Goal: Task Accomplishment & Management: Use online tool/utility

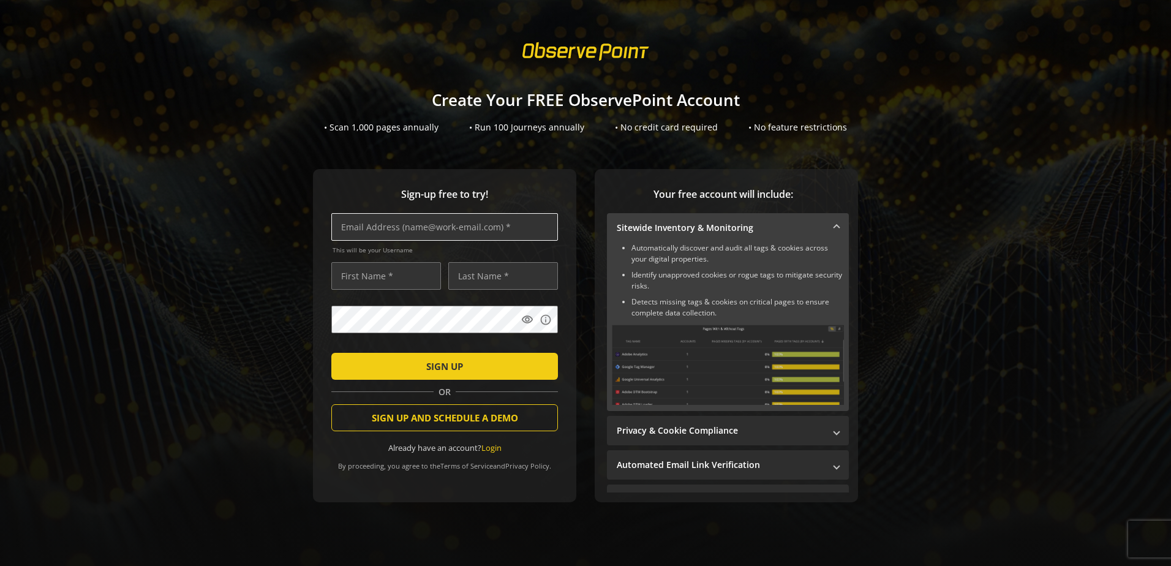
click at [505, 226] on input "text" at bounding box center [444, 227] width 227 height 28
type input "[PERSON_NAME][EMAIL_ADDRESS][PERSON_NAME][DOMAIN_NAME]"
type input "[PERSON_NAME]"
drag, startPoint x: 475, startPoint y: 360, endPoint x: 482, endPoint y: 360, distance: 6.7
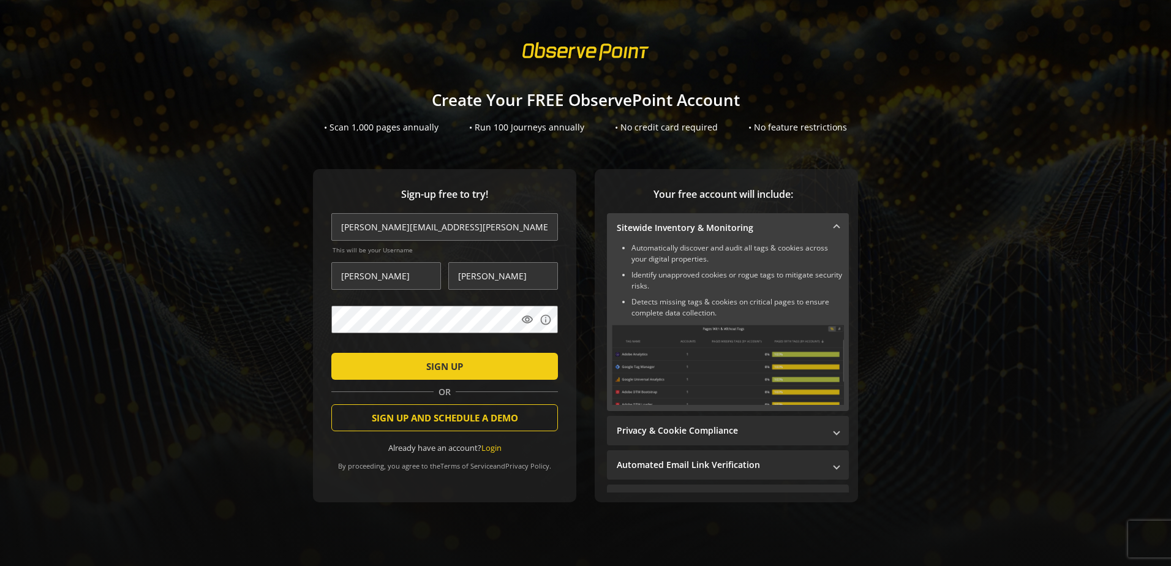
click at [476, 360] on span "submit" at bounding box center [444, 365] width 227 height 29
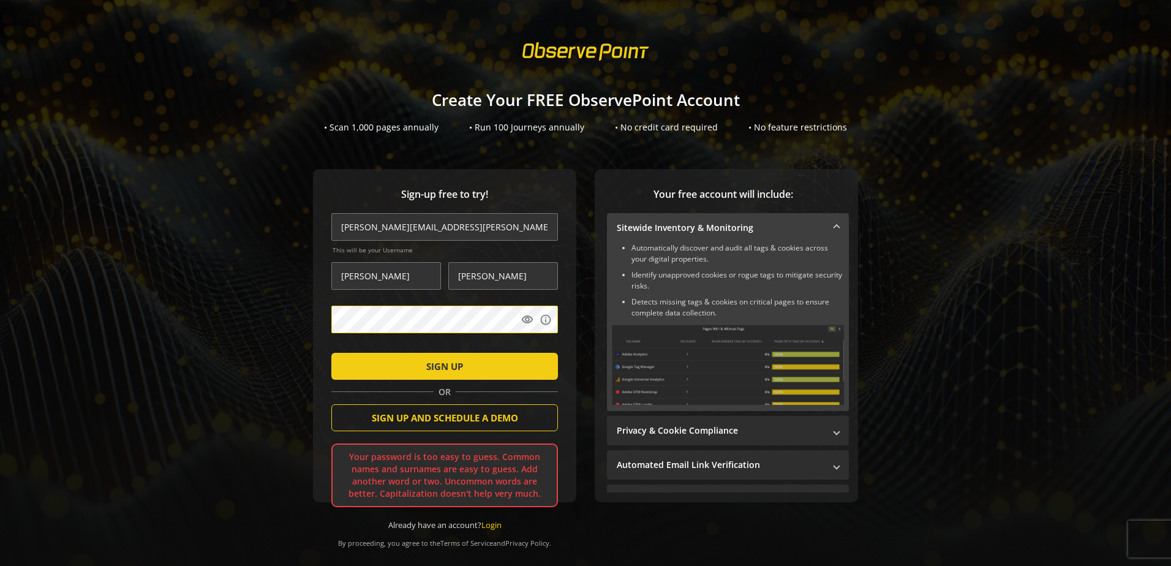
click at [457, 300] on form "[PERSON_NAME][EMAIL_ADDRESS][PERSON_NAME][DOMAIN_NAME] This will be your Userna…" at bounding box center [444, 371] width 227 height 317
click at [457, 302] on form "[PERSON_NAME][EMAIL_ADDRESS][PERSON_NAME][DOMAIN_NAME] This will be your Userna…" at bounding box center [444, 371] width 227 height 317
click at [331, 353] on button "SIGN UP" at bounding box center [444, 366] width 227 height 27
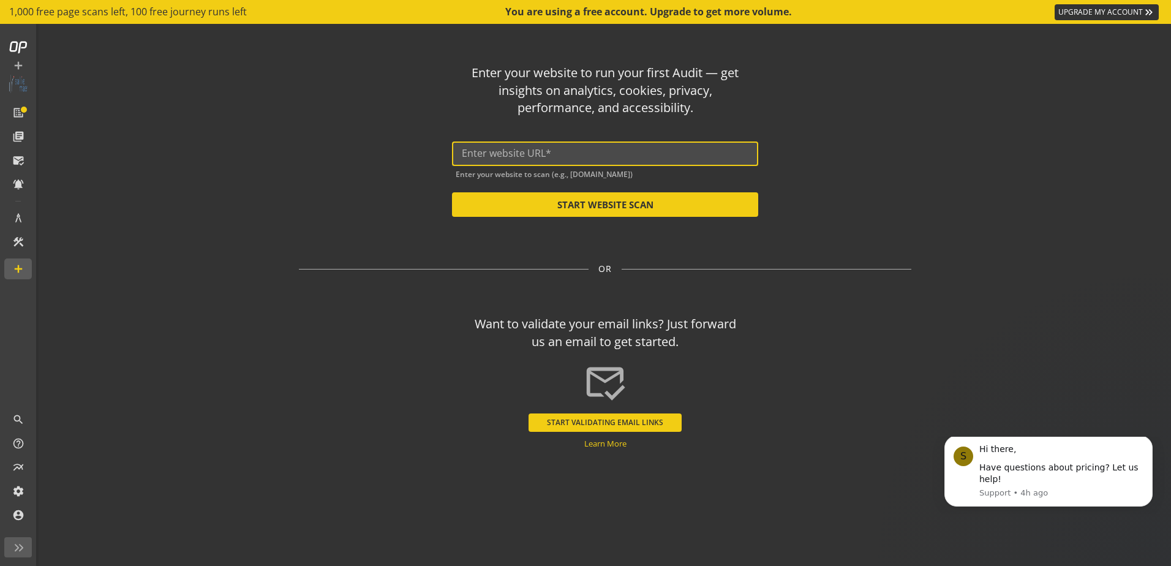
click at [574, 159] on input "text" at bounding box center [605, 154] width 287 height 12
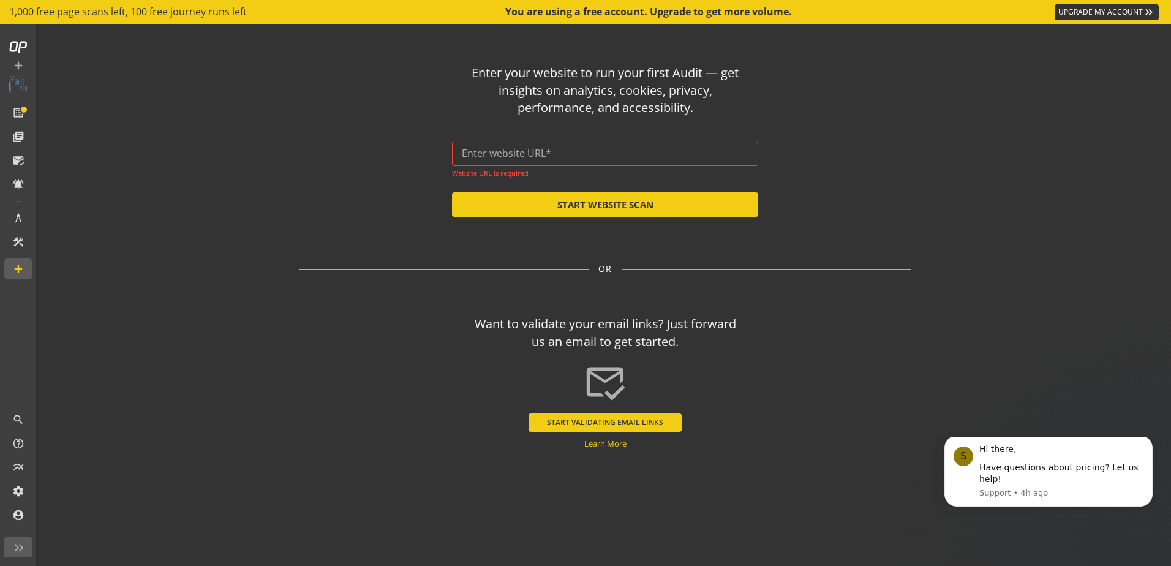
click at [648, 157] on input "text" at bounding box center [605, 154] width 287 height 12
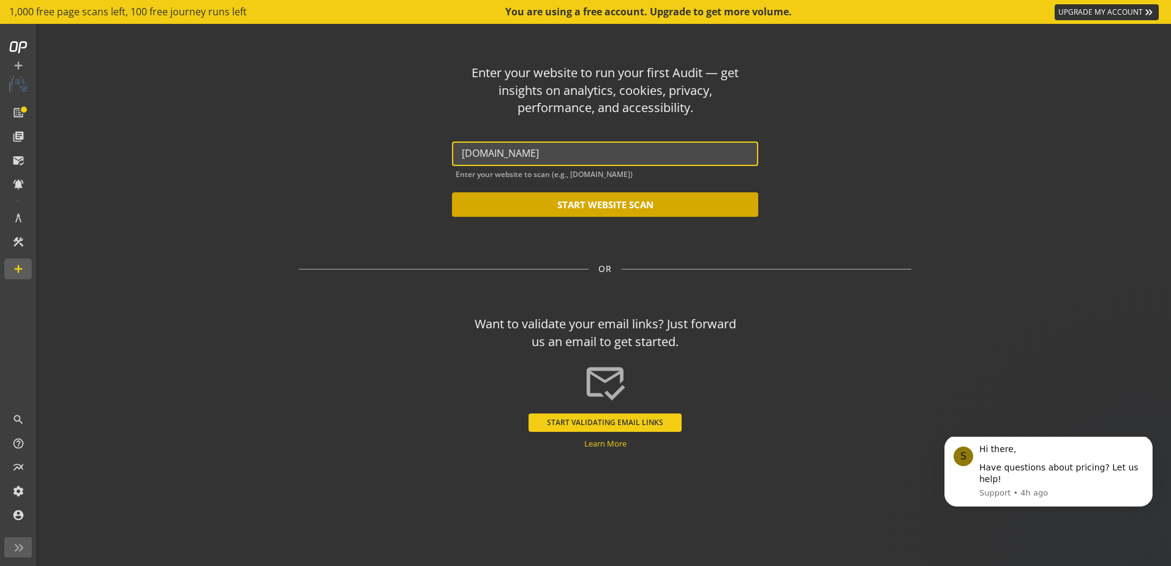
click at [617, 209] on button "START WEBSITE SCAN" at bounding box center [605, 204] width 306 height 24
type input "[URL][DOMAIN_NAME]"
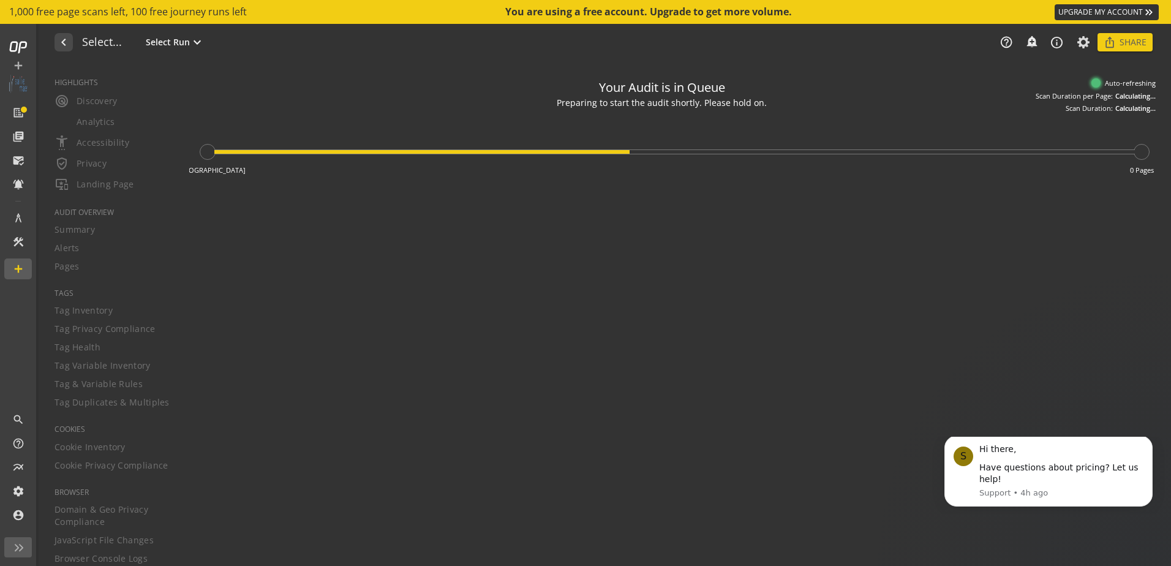
type textarea "Notes can include: -a description of what this audit is validating -changes in …"
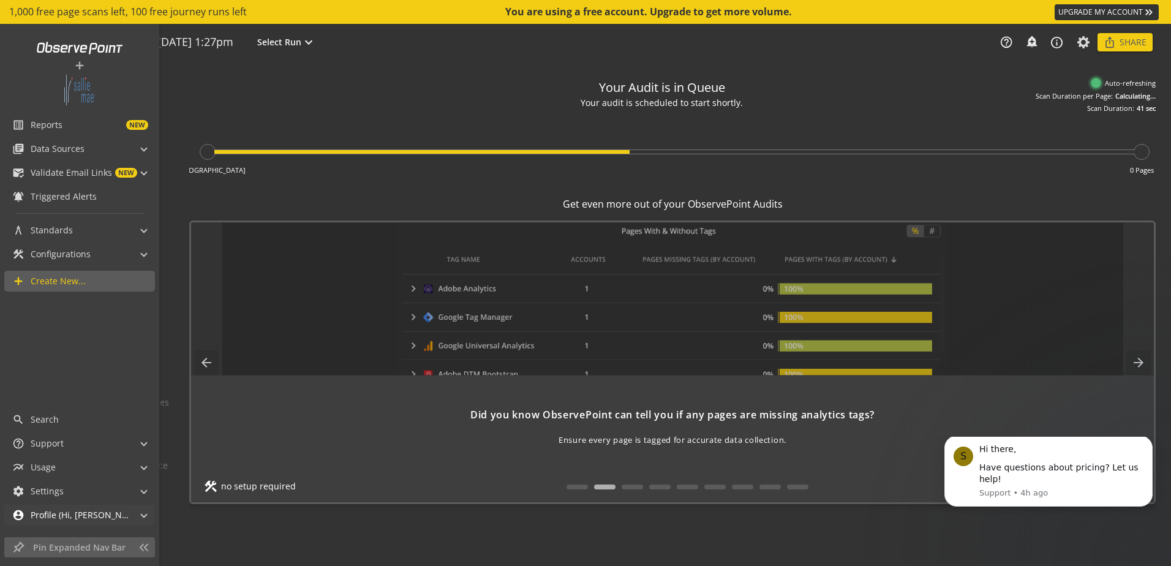
click at [138, 514] on span "account_circle Profile (Hi, [PERSON_NAME]!)" at bounding box center [76, 515] width 129 height 21
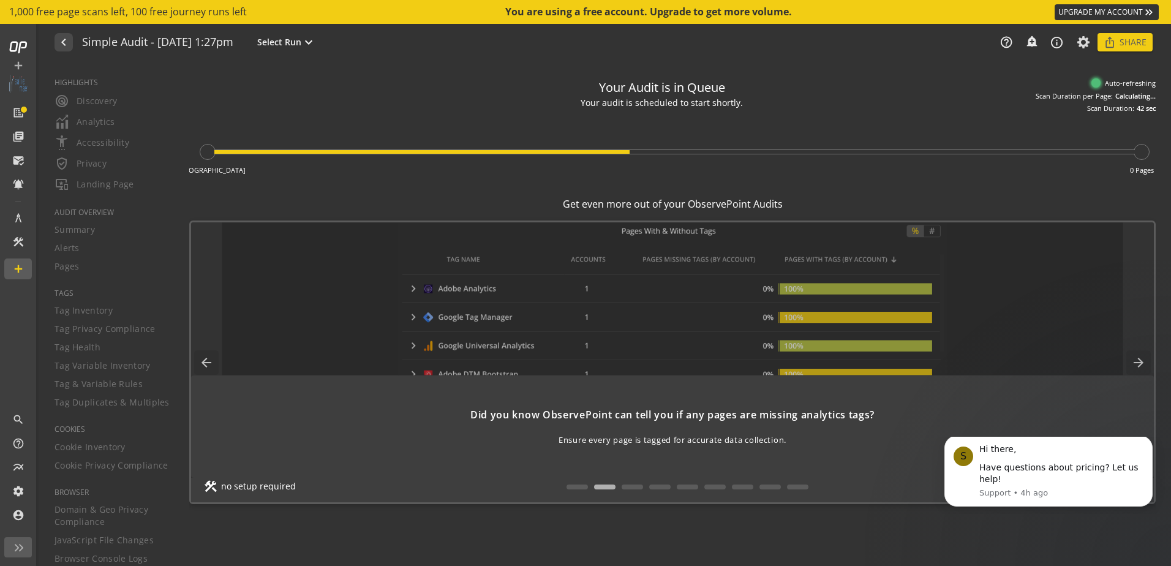
click at [218, 530] on div "Your Audit is in Queue Your audit is scheduled to start shortly. We are initiat…" at bounding box center [672, 314] width 966 height 484
click at [1128, 7] on link "UPGRADE MY ACCOUNT keyboard_double_arrow_right" at bounding box center [1106, 12] width 104 height 16
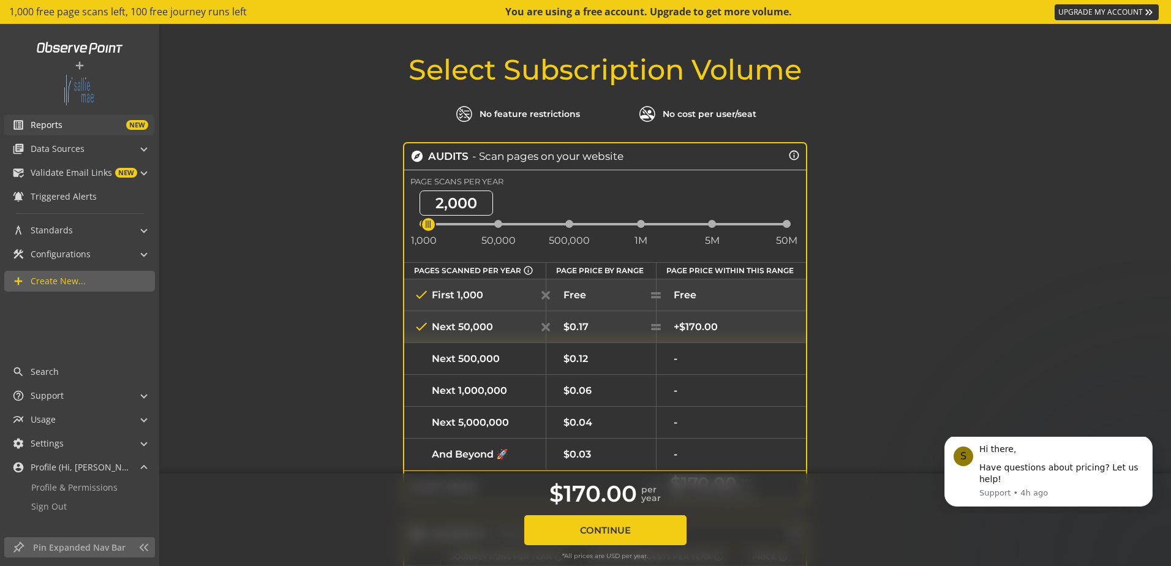
click at [45, 121] on span "Reports" at bounding box center [47, 125] width 32 height 12
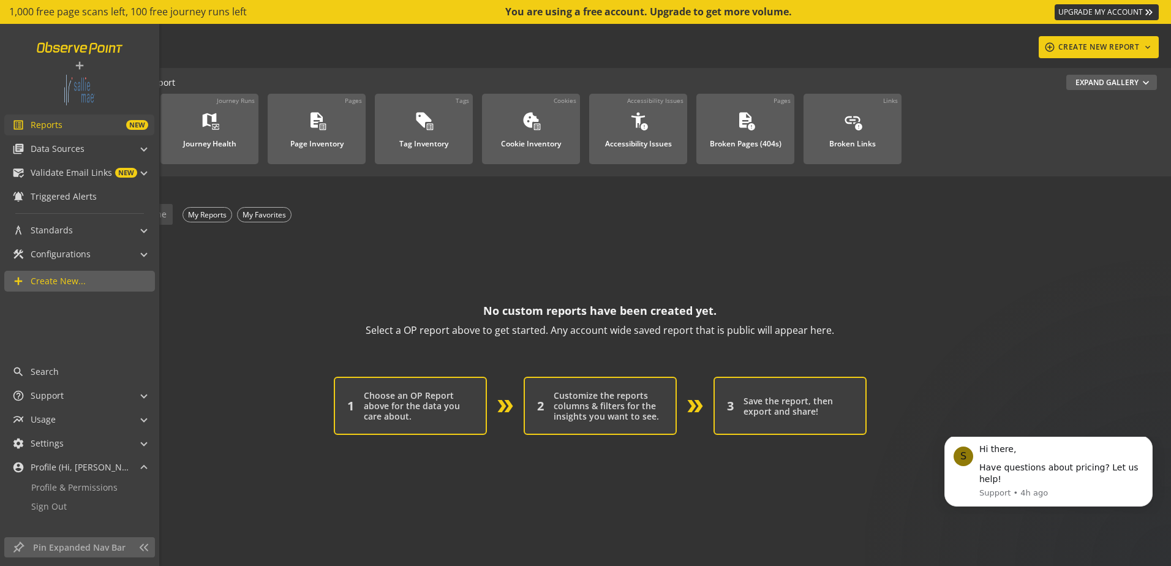
click at [95, 53] on link at bounding box center [79, 47] width 101 height 23
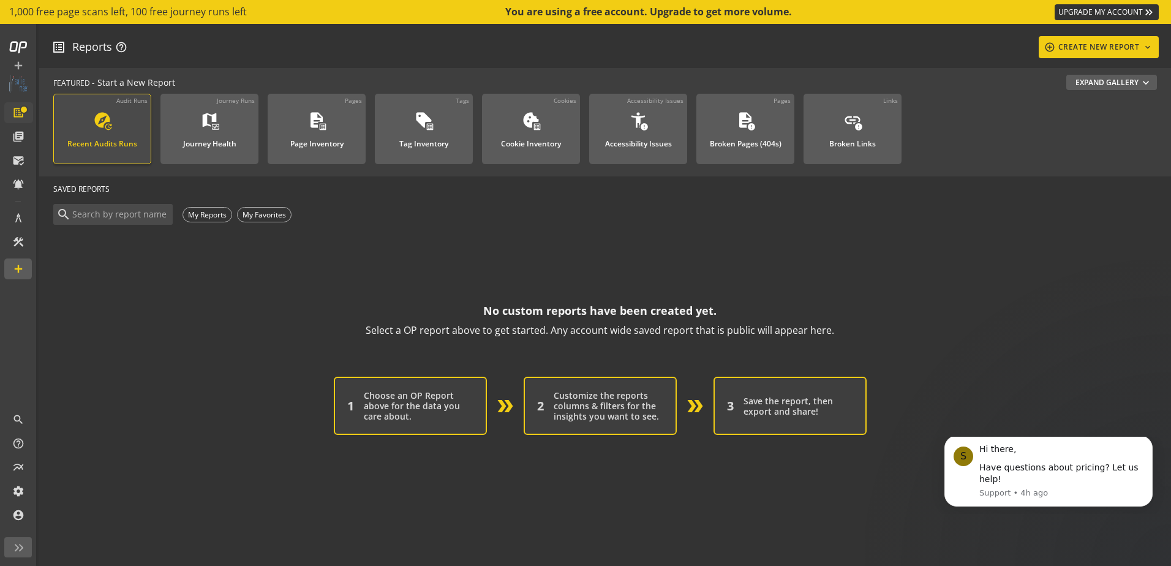
click at [126, 138] on div "Recent Audits Runs" at bounding box center [102, 140] width 70 height 16
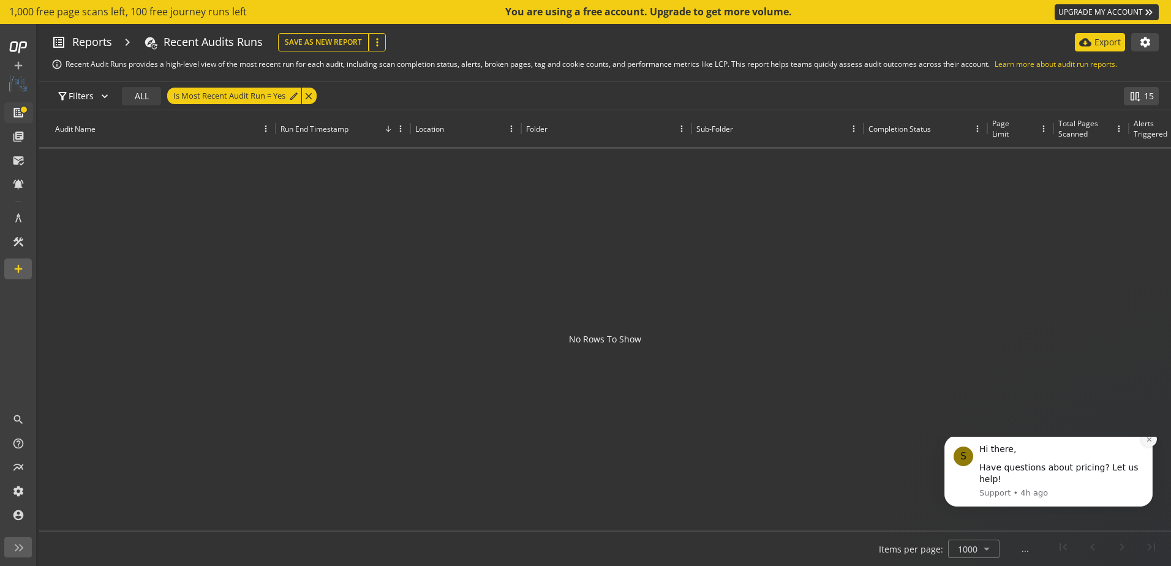
click at [1147, 443] on icon "Dismiss notification" at bounding box center [1149, 439] width 7 height 7
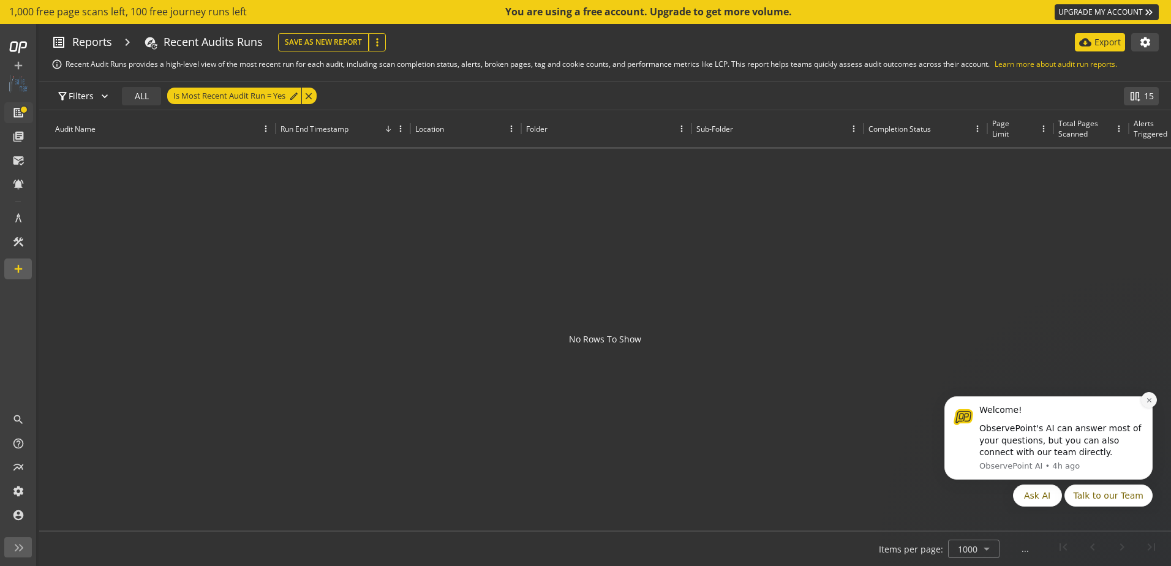
click at [1147, 400] on icon "Dismiss notification" at bounding box center [1149, 400] width 7 height 7
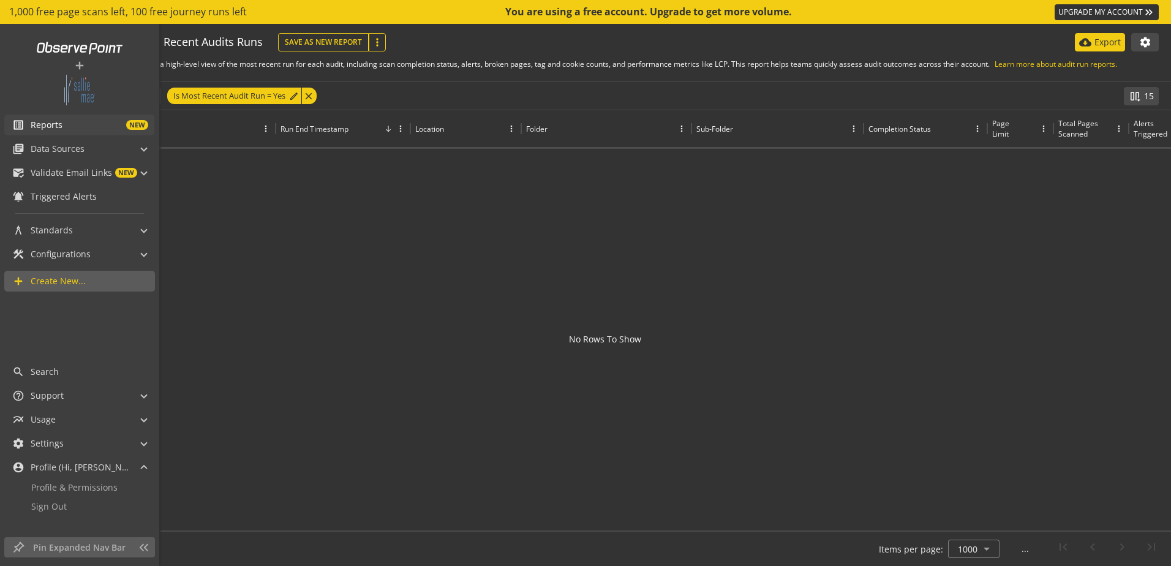
click at [36, 130] on span "Reports" at bounding box center [47, 125] width 32 height 12
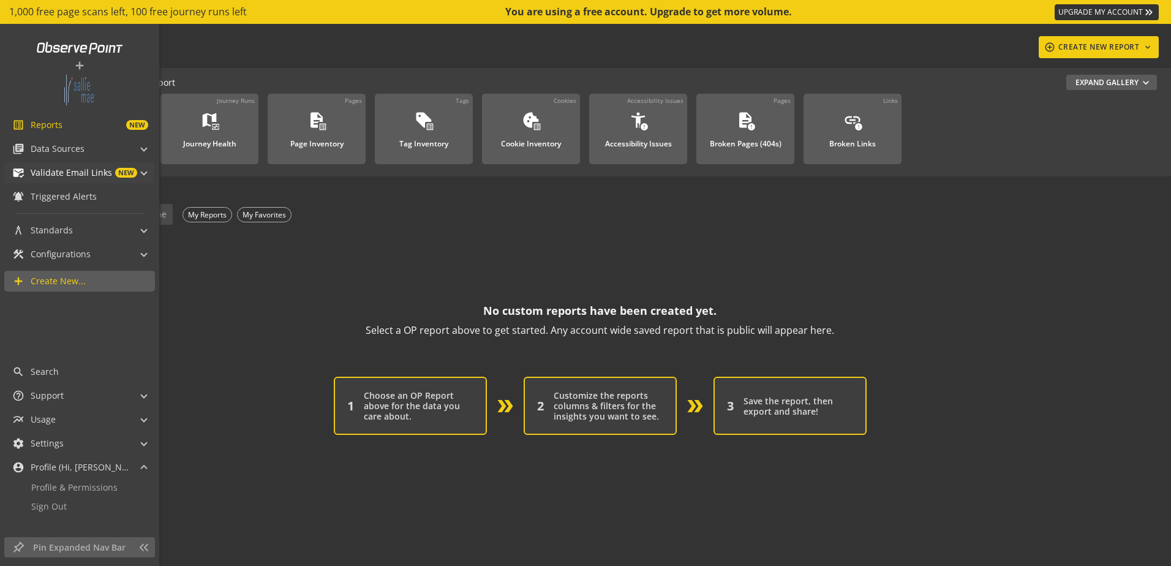
click at [56, 170] on span "Validate Email Links" at bounding box center [71, 173] width 81 height 12
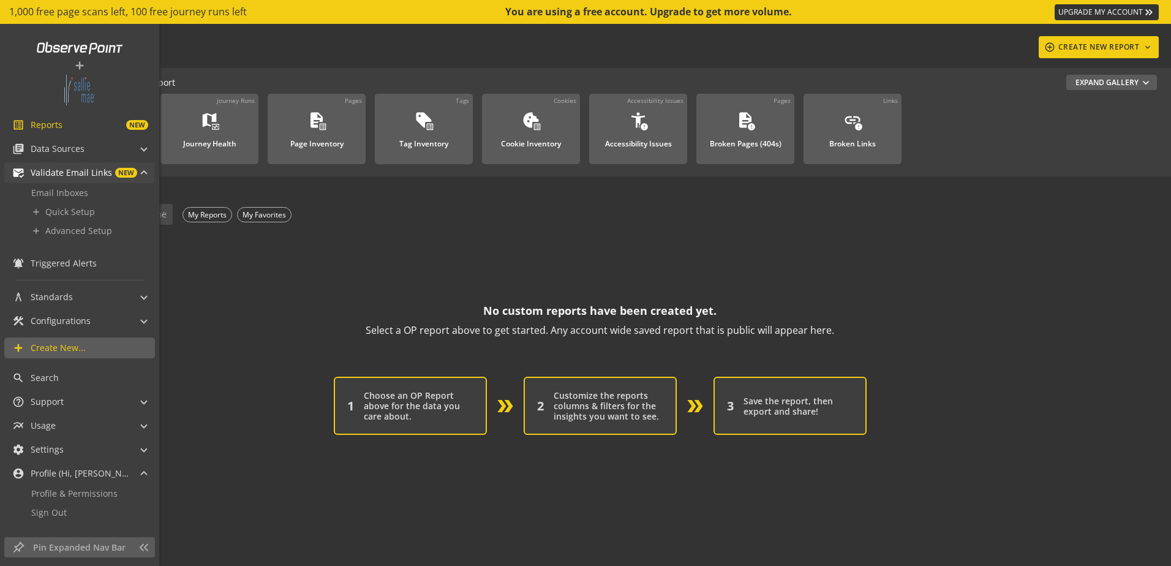
scroll to position [6, 0]
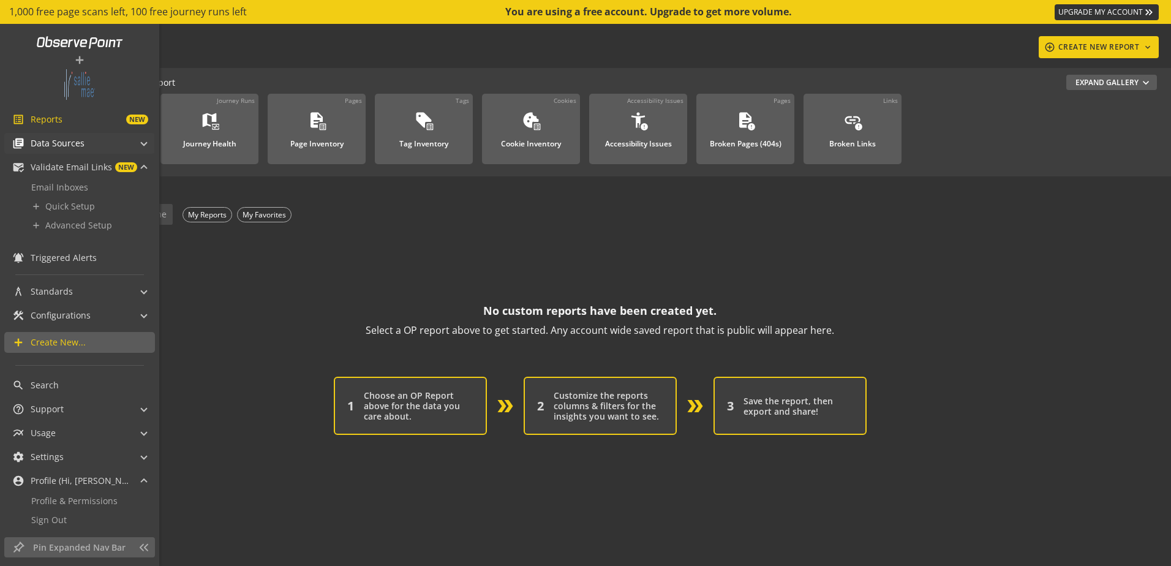
click at [78, 146] on span "Data Sources" at bounding box center [58, 143] width 54 height 12
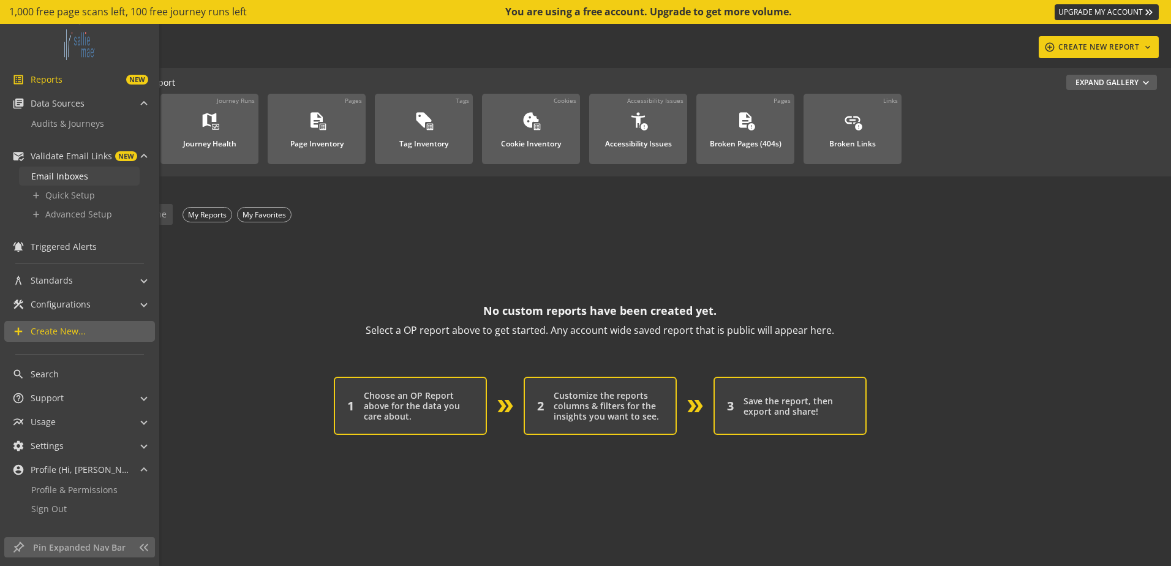
scroll to position [47, 0]
click at [80, 121] on span "Audits & Journeys" at bounding box center [67, 122] width 73 height 12
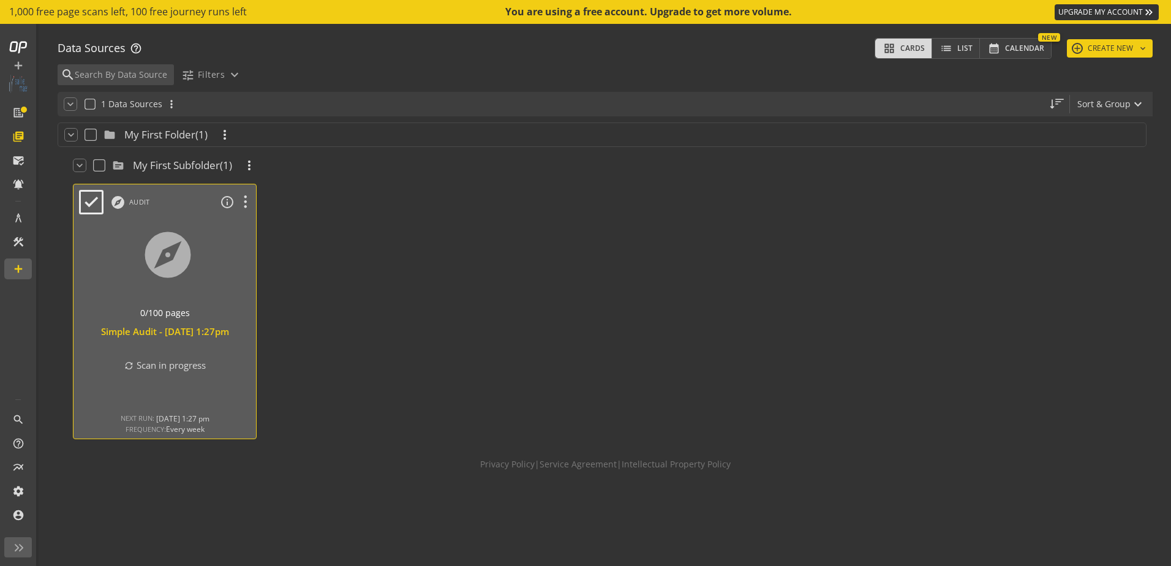
click at [167, 288] on div at bounding box center [165, 270] width 192 height 103
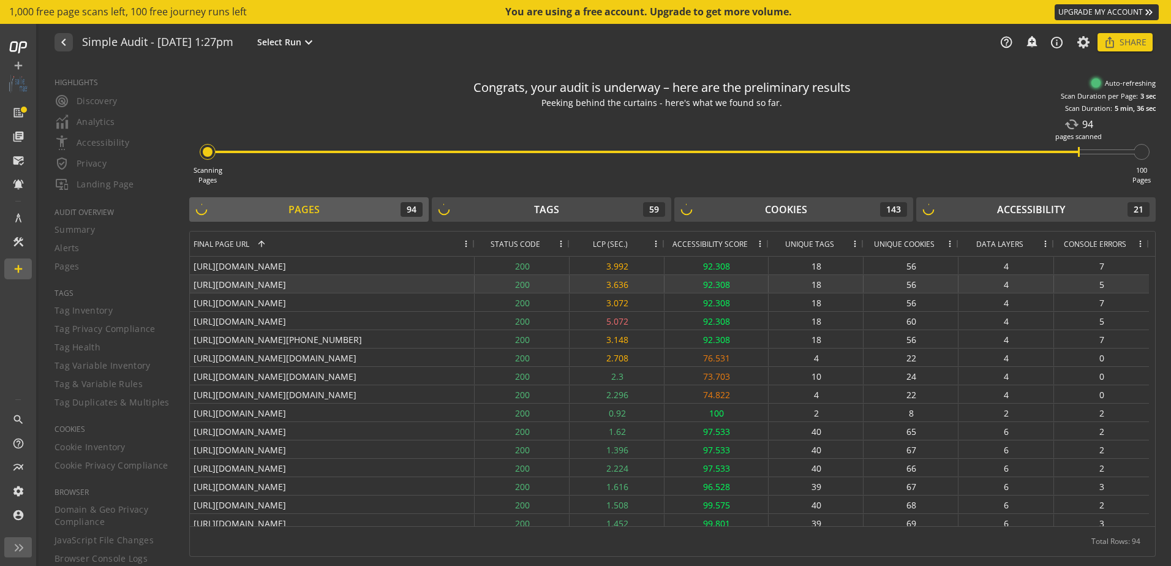
click at [394, 287] on div "[URL][DOMAIN_NAME]" at bounding box center [332, 284] width 285 height 18
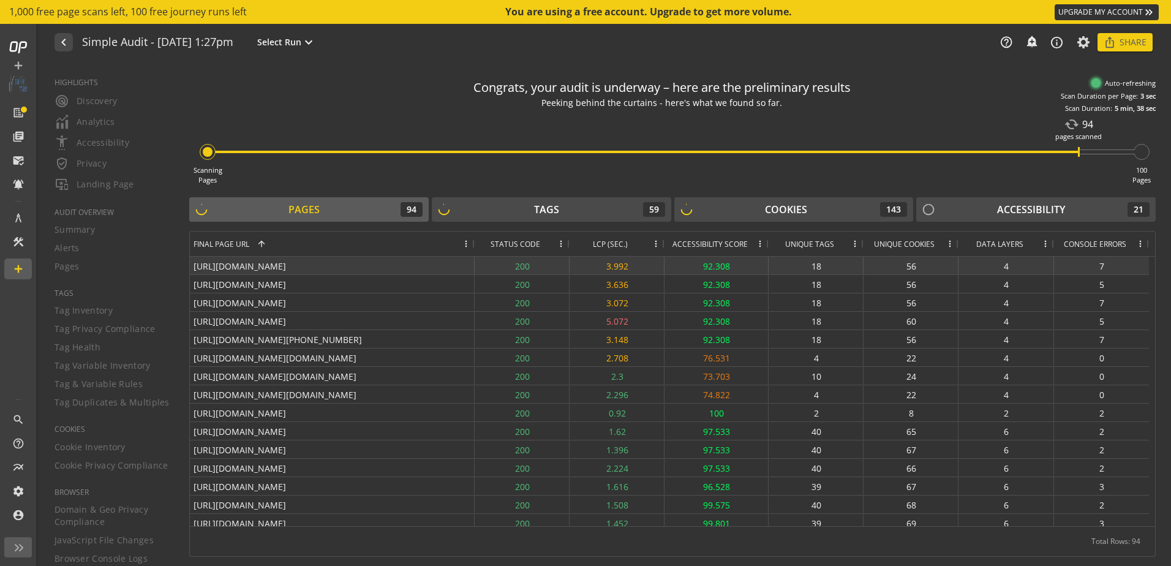
click at [259, 264] on div "[URL][DOMAIN_NAME]" at bounding box center [332, 266] width 285 height 18
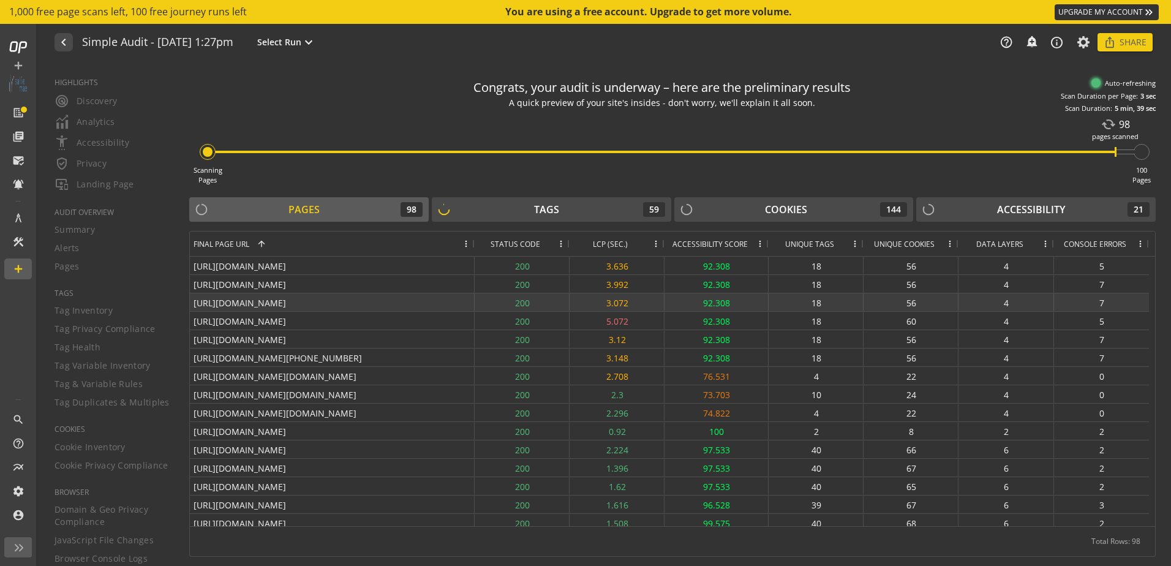
click at [304, 303] on div "[URL][DOMAIN_NAME]" at bounding box center [332, 302] width 285 height 18
click at [704, 302] on div "92.308" at bounding box center [716, 302] width 104 height 18
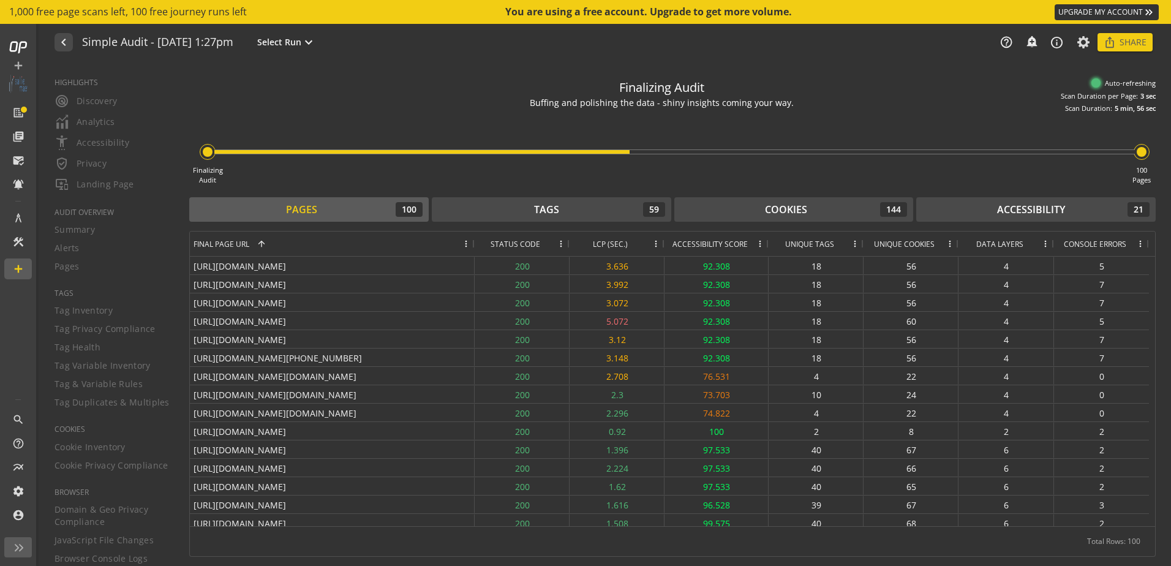
click at [307, 123] on div "Finalizing Audit 100 Pages" at bounding box center [672, 149] width 966 height 72
drag, startPoint x: 620, startPoint y: 86, endPoint x: 800, endPoint y: 124, distance: 184.4
click at [800, 124] on audit-live-results-progress-bar "Finalizing Audit Doing the final handshake between your website and the audit r…" at bounding box center [672, 128] width 966 height 113
drag, startPoint x: 800, startPoint y: 124, endPoint x: 813, endPoint y: 116, distance: 14.8
click at [813, 116] on div "Finalizing Audit 100 Pages" at bounding box center [672, 149] width 966 height 72
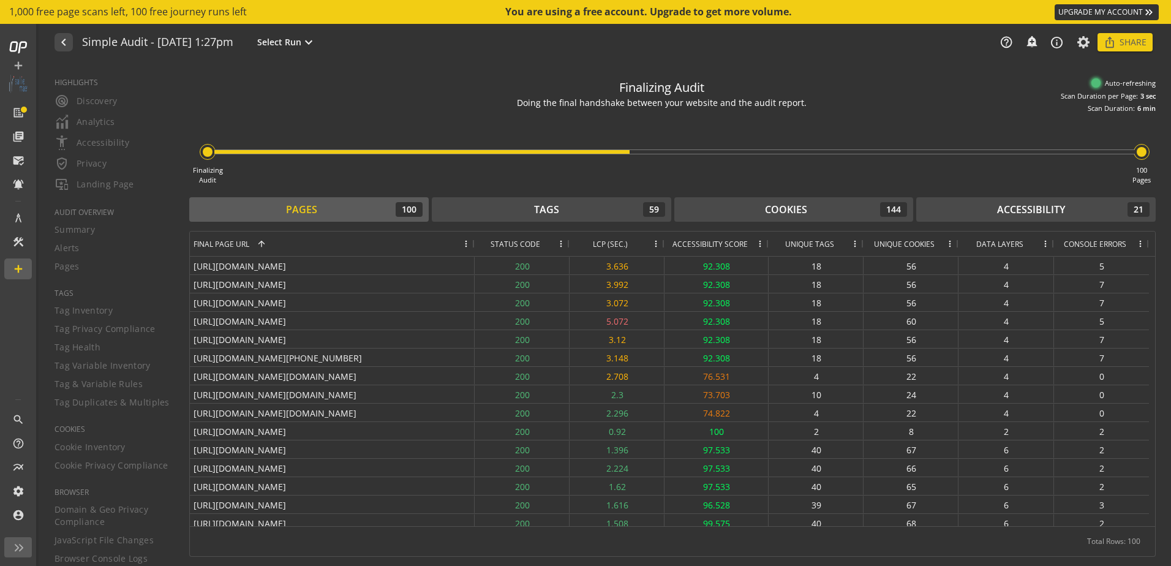
click at [754, 102] on div "Doing the final handshake between your website and the audit report." at bounding box center [662, 103] width 290 height 13
click at [1078, 40] on icon at bounding box center [1083, 42] width 15 height 9
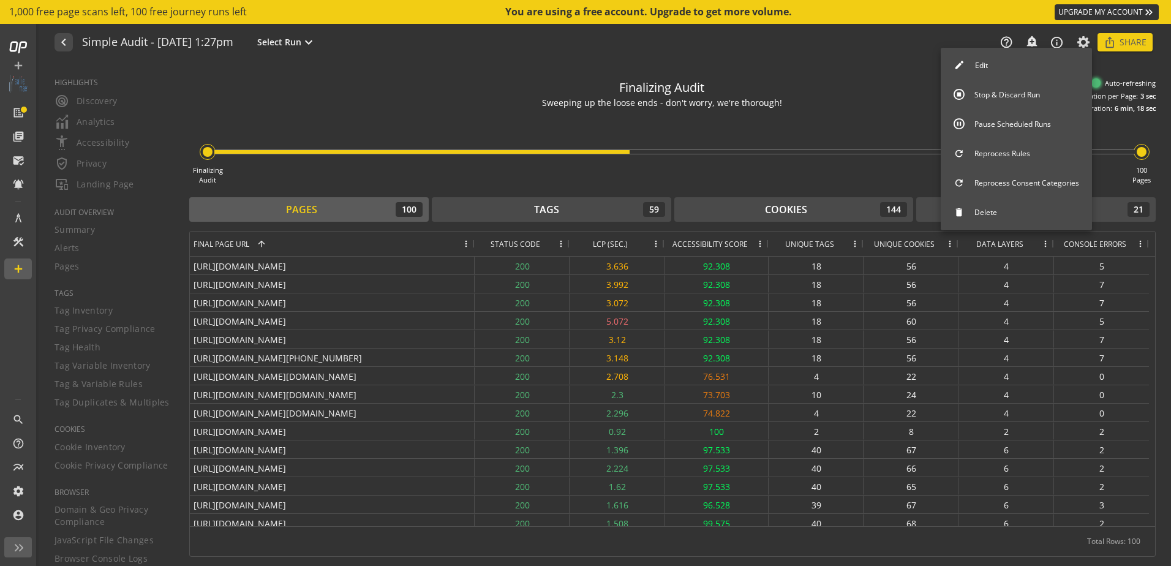
click at [1087, 40] on div at bounding box center [585, 283] width 1171 height 566
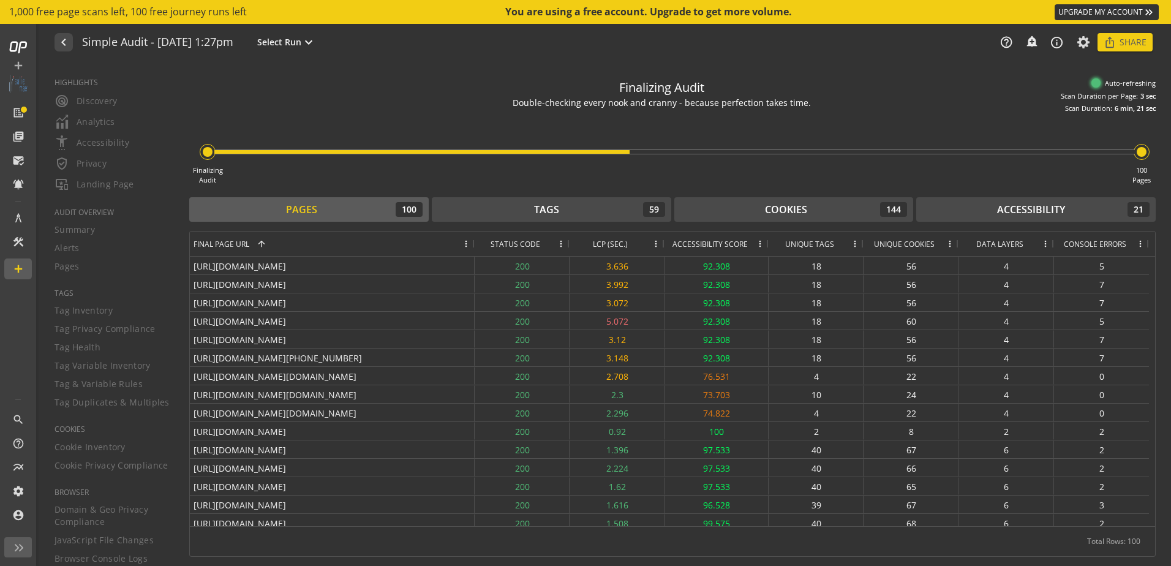
drag, startPoint x: 635, startPoint y: 88, endPoint x: 807, endPoint y: 104, distance: 172.8
click at [807, 104] on div "Finalizing Audit Double-checking every nook and cranny - because perfection tak…" at bounding box center [672, 92] width 966 height 41
drag, startPoint x: 807, startPoint y: 104, endPoint x: 654, endPoint y: 75, distance: 155.7
click at [654, 75] on div "Finalizing Audit Double-checking every nook and cranny - because perfection tak…" at bounding box center [672, 92] width 966 height 41
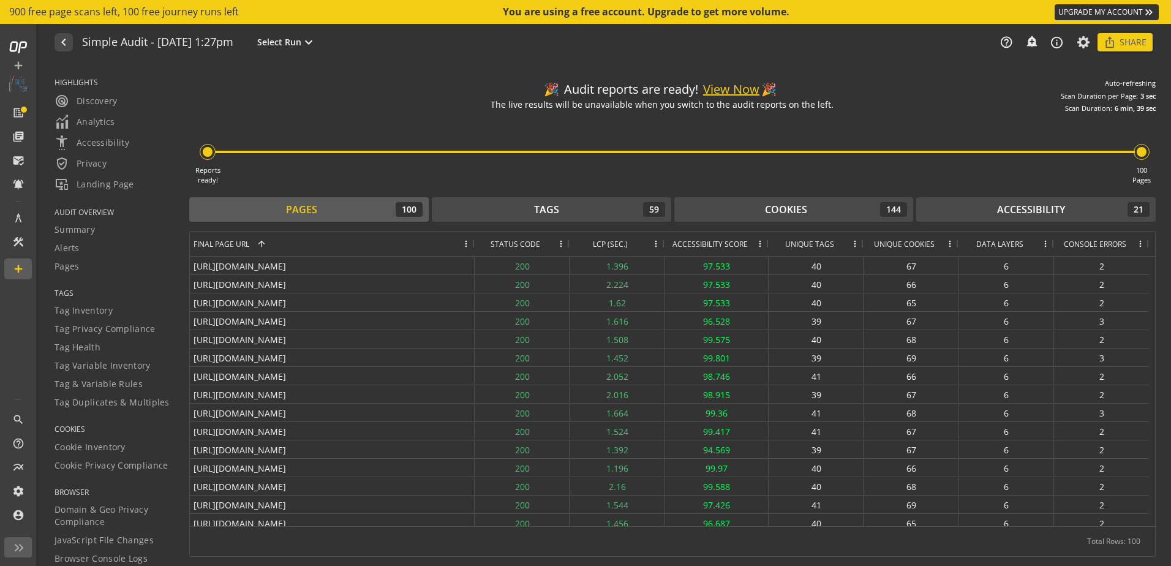
click at [901, 125] on div "Reports ready! 100 Pages" at bounding box center [672, 149] width 966 height 72
click at [707, 84] on button "View Now" at bounding box center [731, 90] width 56 height 18
